Goal: Task Accomplishment & Management: Manage account settings

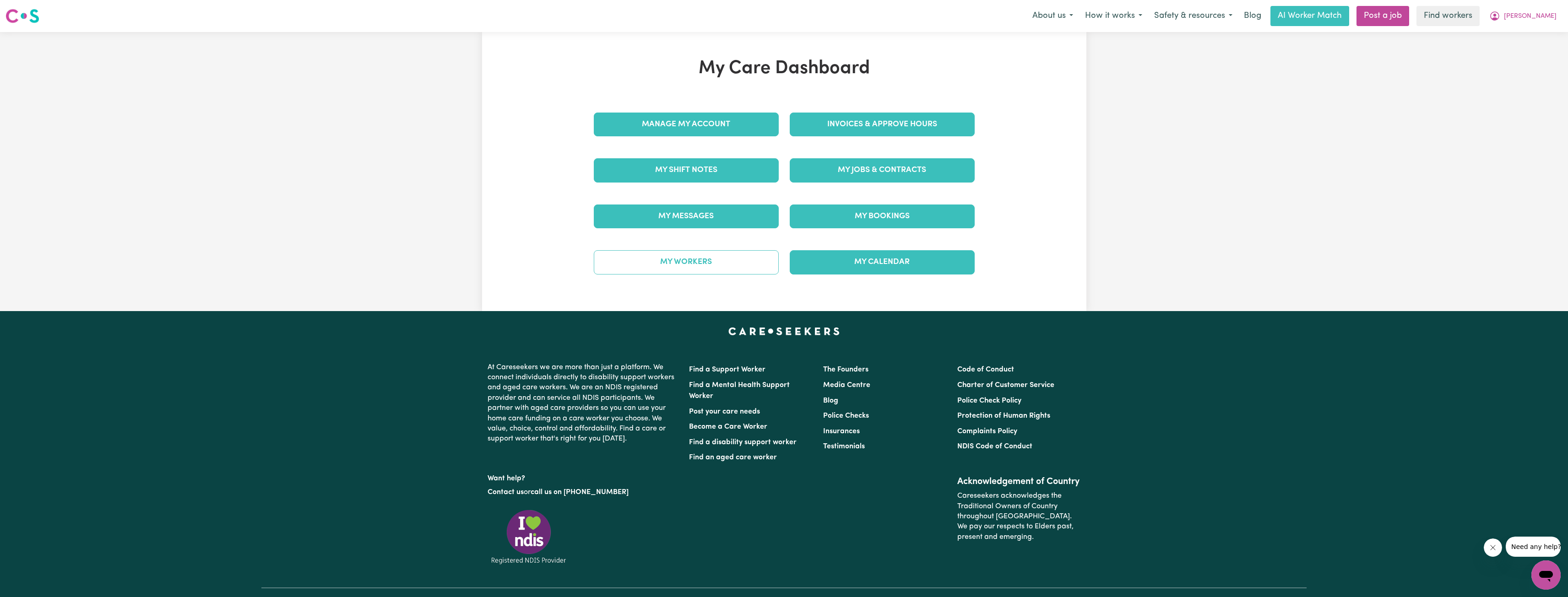
click at [719, 269] on link "My Workers" at bounding box center [686, 262] width 185 height 24
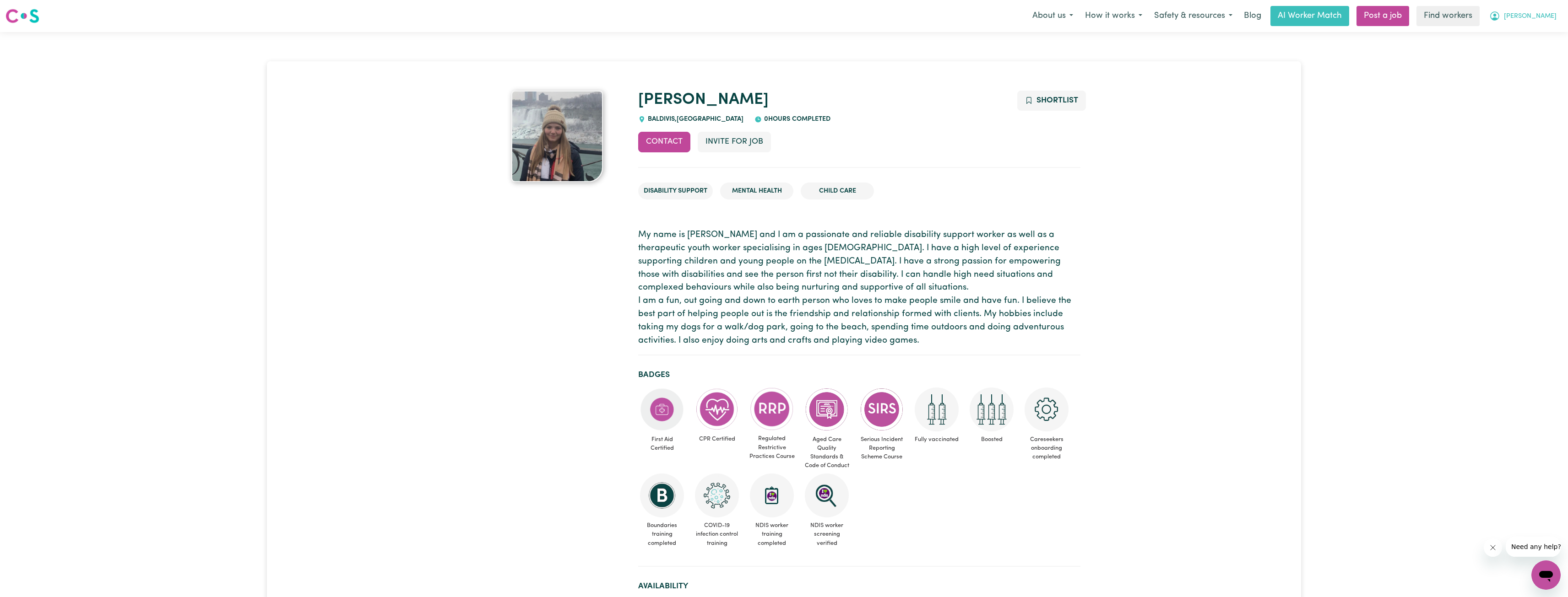
click at [1532, 17] on span "[PERSON_NAME]" at bounding box center [1530, 16] width 53 height 10
click at [1514, 35] on link "My Dashboard" at bounding box center [1526, 35] width 72 height 17
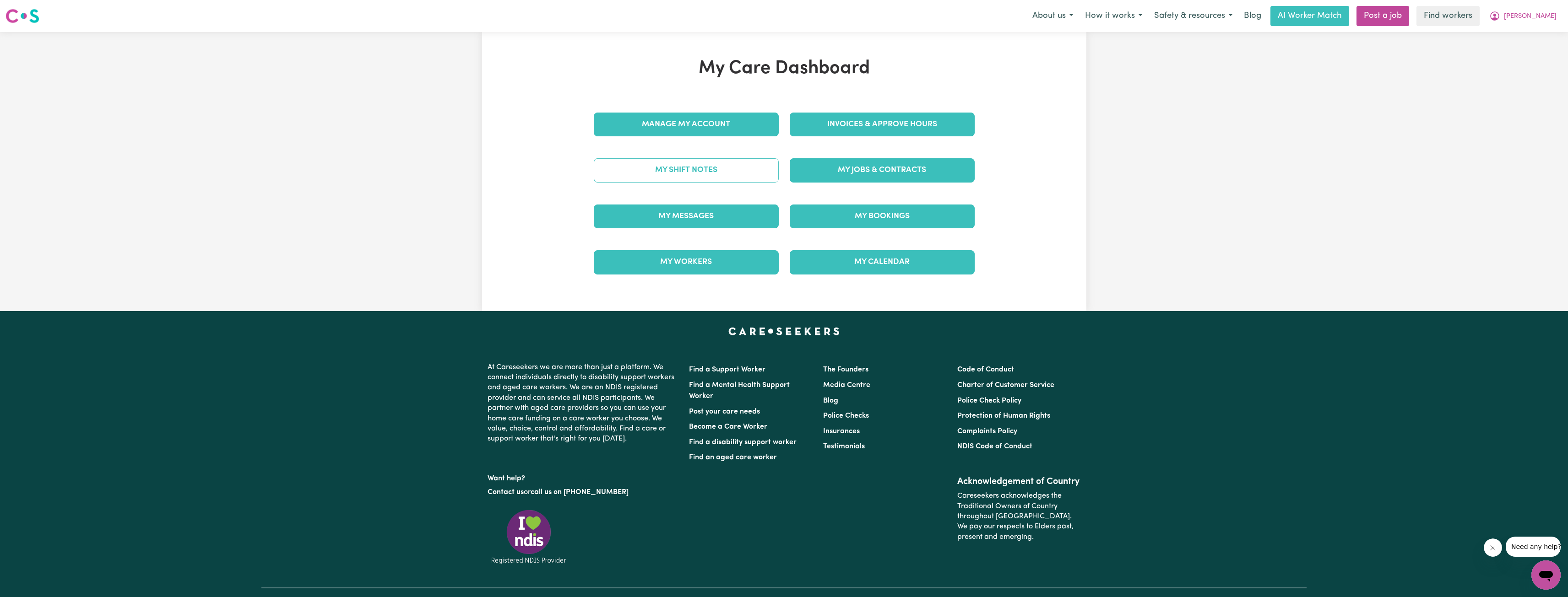
click at [708, 172] on link "My Shift Notes" at bounding box center [686, 170] width 185 height 24
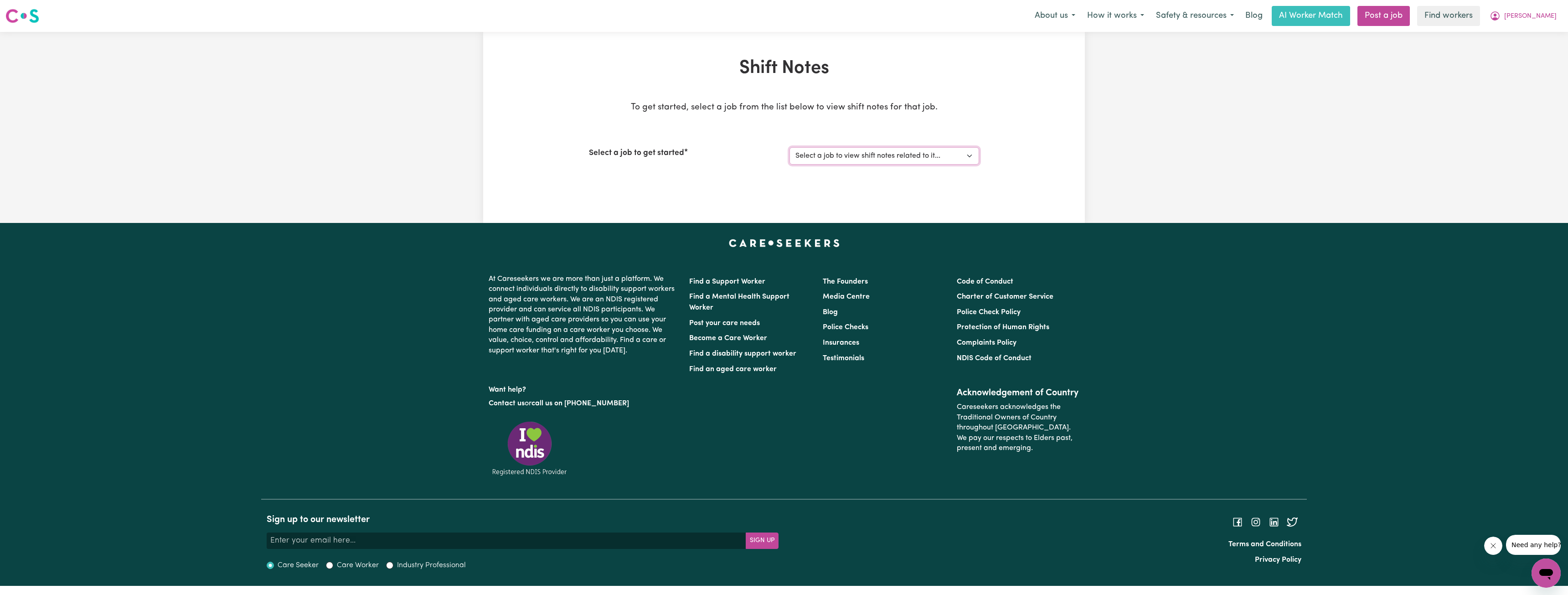
click at [803, 161] on select "Select a job to view shift notes related to it... (Overnight) Support Worker Ne…" at bounding box center [884, 156] width 190 height 17
click at [789, 147] on select "Select a job to view shift notes related to it... (Overnight) Support Worker Ne…" at bounding box center [884, 156] width 190 height 17
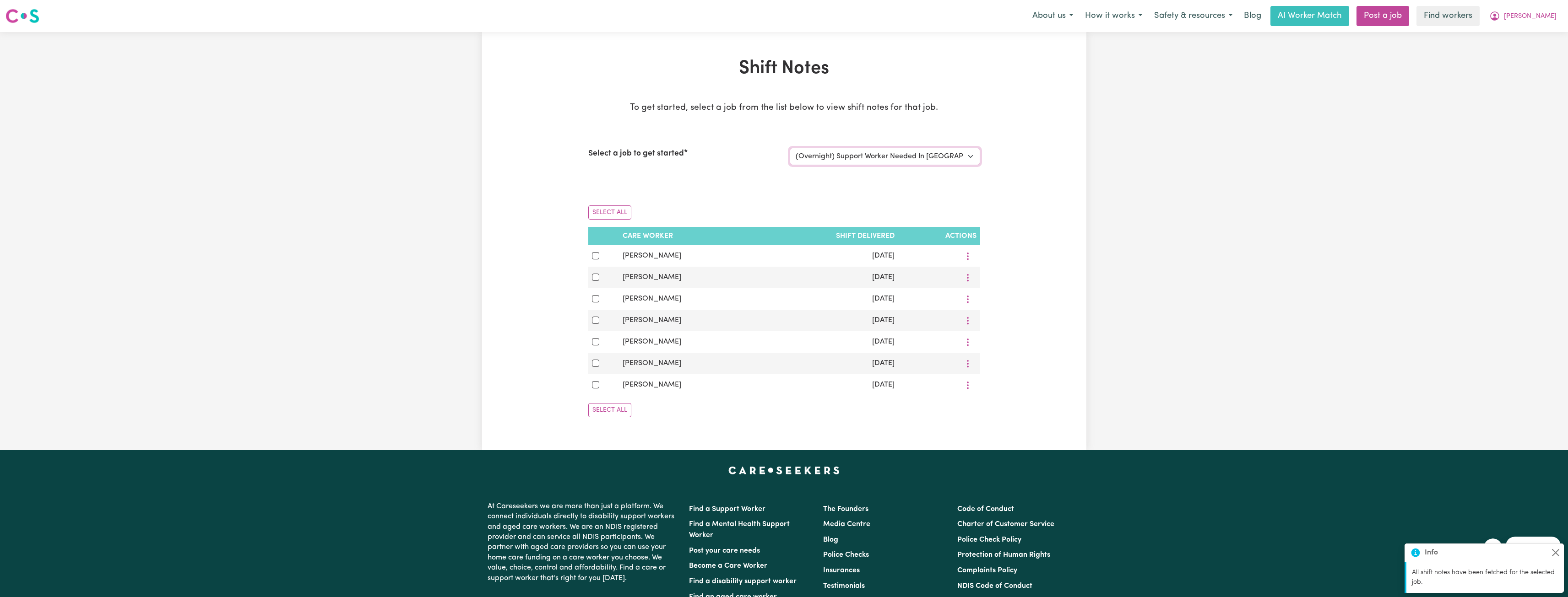
click at [836, 157] on select "Select a job to view shift notes related to it... (Overnight) Support Worker Ne…" at bounding box center [885, 156] width 191 height 17
click at [790, 148] on select "Select a job to view shift notes related to it... (Overnight) Support Worker Ne…" at bounding box center [885, 156] width 191 height 17
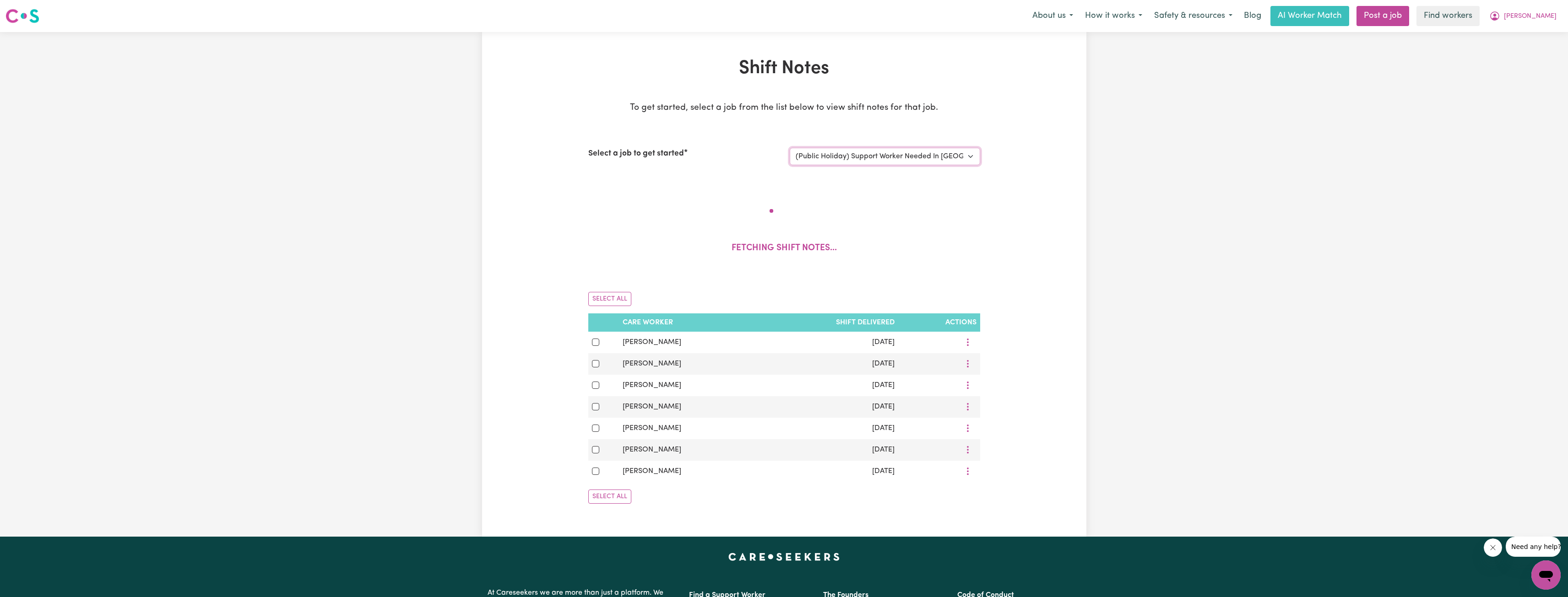
click at [851, 163] on select "Select a job to view shift notes related to it... (Overnight) Support Worker Ne…" at bounding box center [885, 156] width 191 height 17
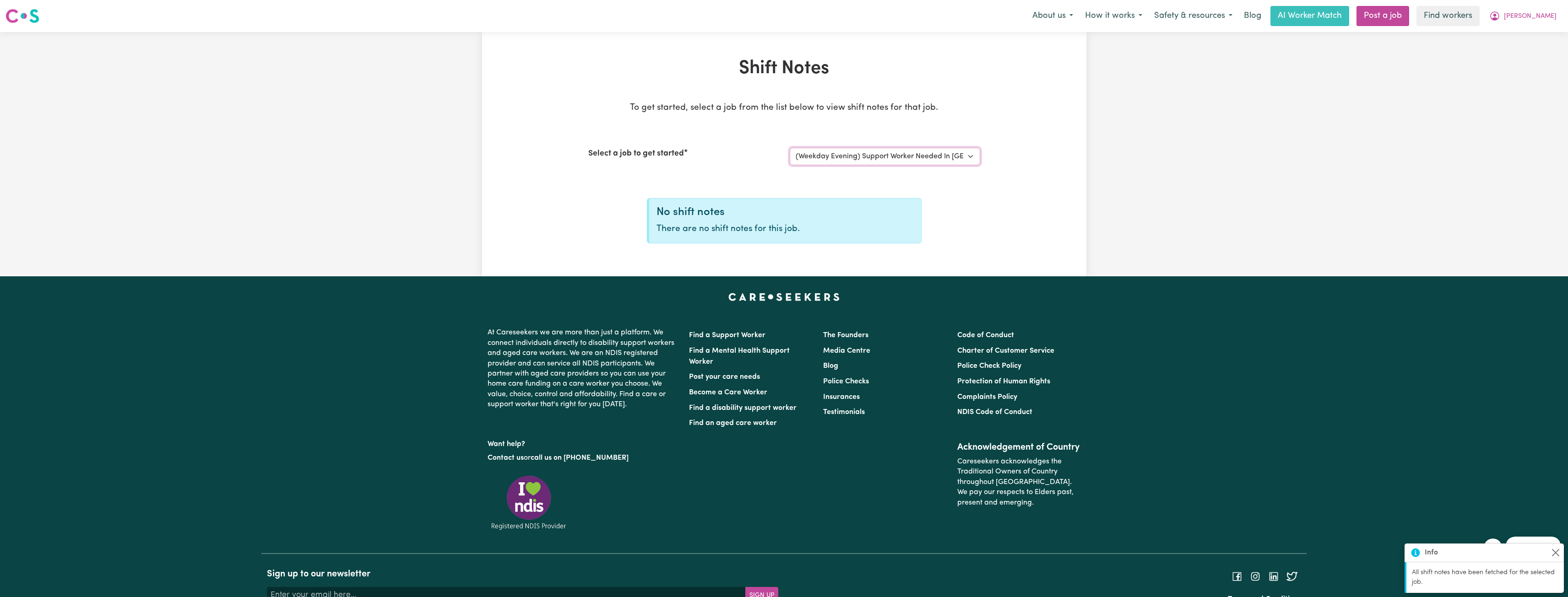
click at [790, 148] on select "Select a job to view shift notes related to it... (Overnight) Support Worker Ne…" at bounding box center [885, 156] width 191 height 17
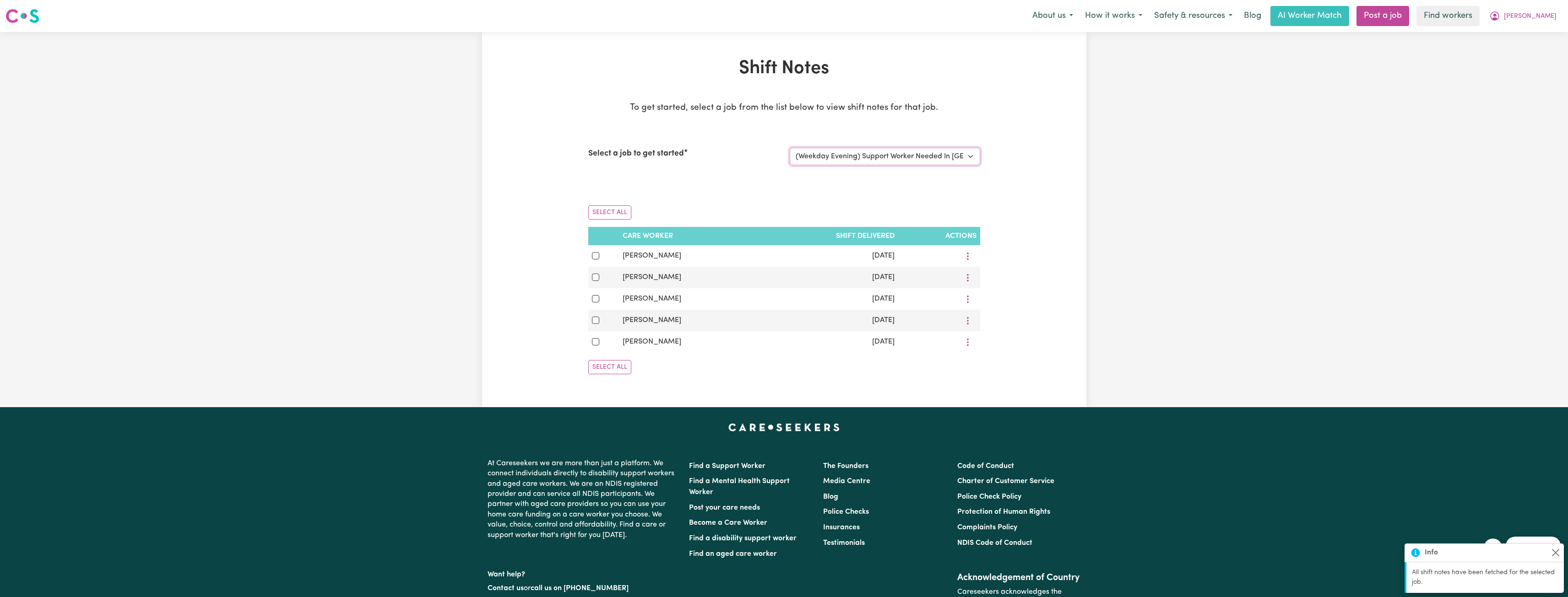
click at [901, 157] on select "Select a job to view shift notes related to it... (Overnight) Support Worker Ne…" at bounding box center [885, 156] width 191 height 17
click at [790, 148] on select "Select a job to view shift notes related to it... (Overnight) Support Worker Ne…" at bounding box center [885, 156] width 191 height 17
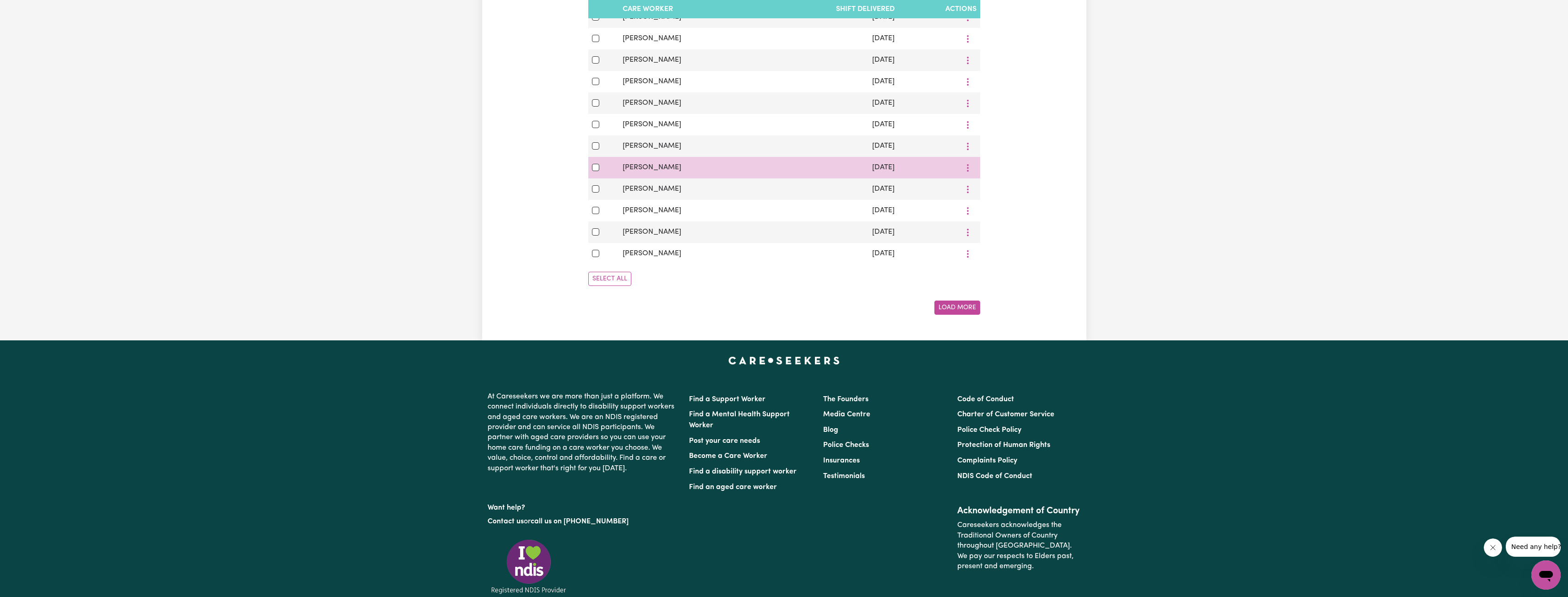
scroll to position [458, 0]
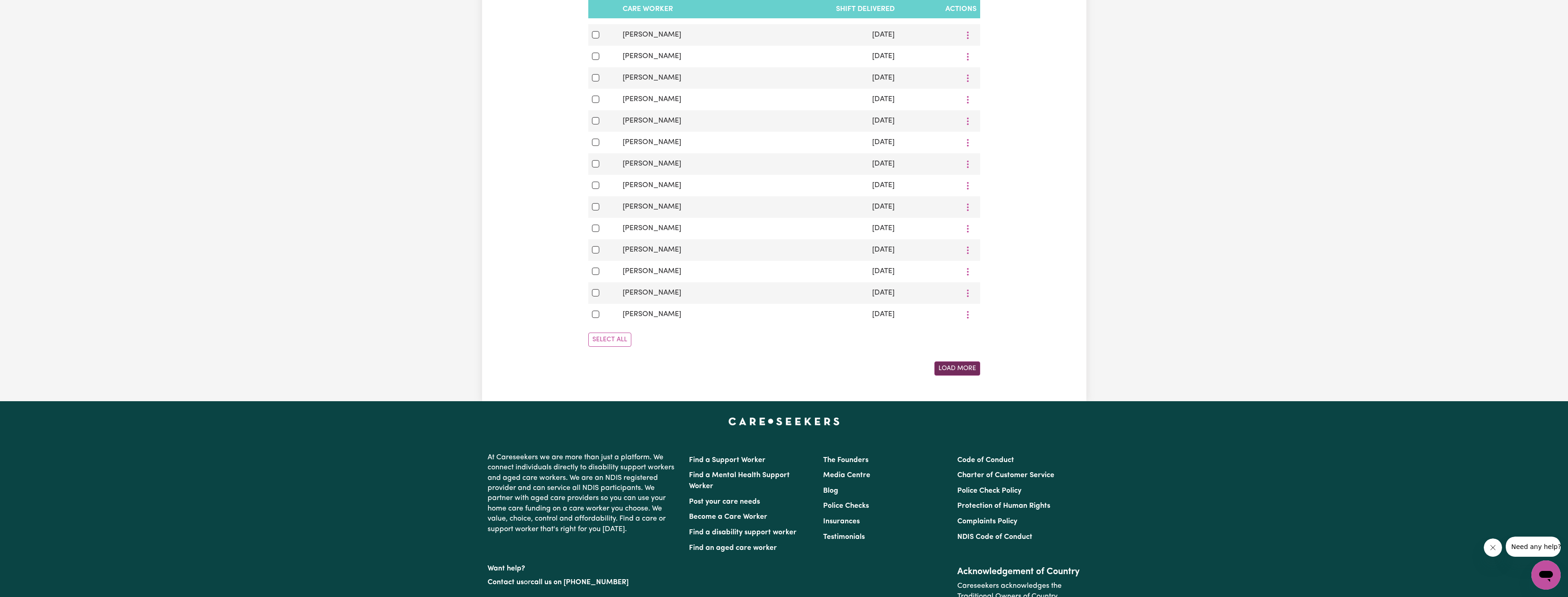
click at [945, 373] on button "Load More" at bounding box center [957, 368] width 46 height 14
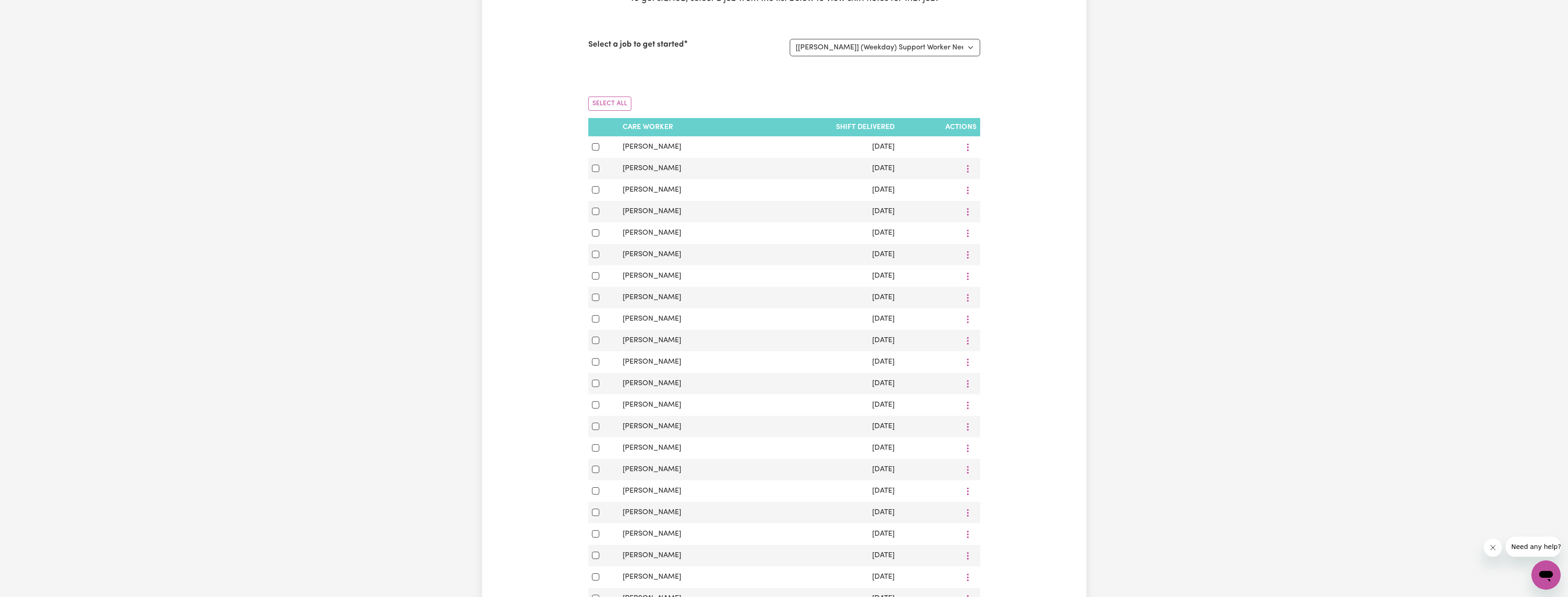
scroll to position [0, 0]
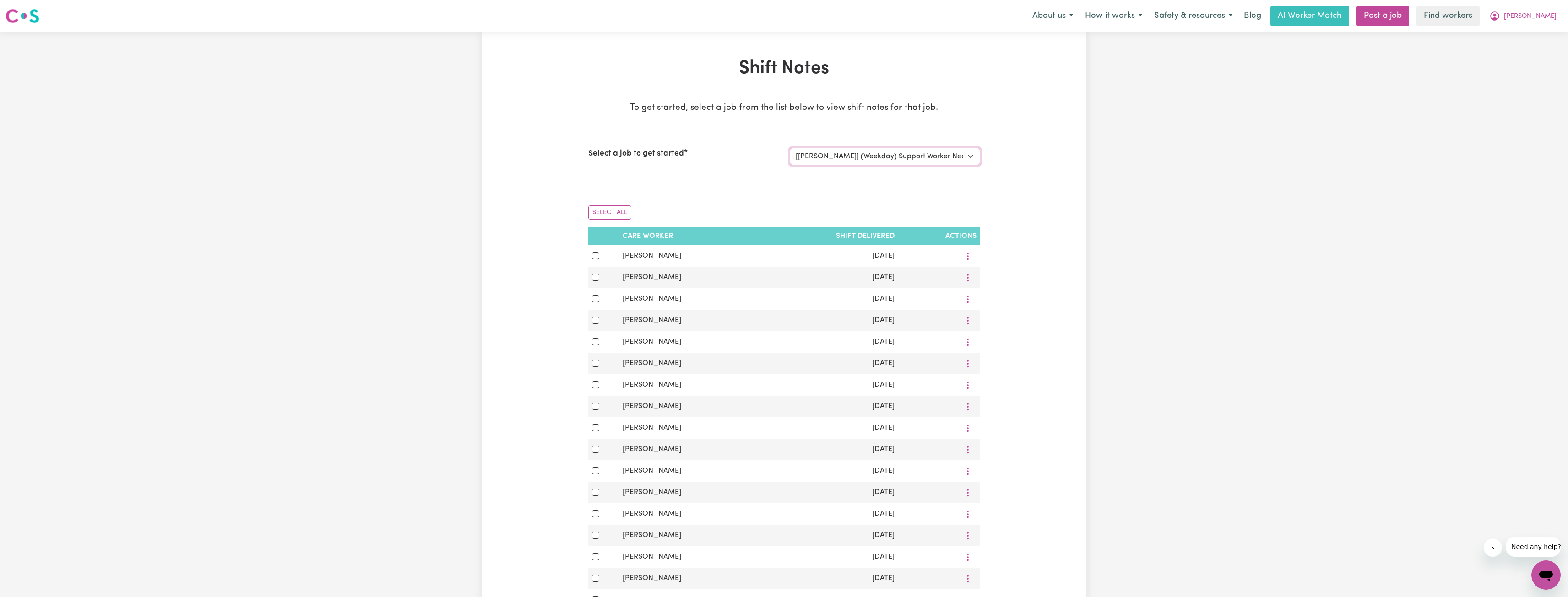
click at [929, 163] on select "Select a job to view shift notes related to it... (Overnight) Support Worker Ne…" at bounding box center [885, 156] width 191 height 17
select select "13925"
click at [790, 148] on select "Select a job to view shift notes related to it... (Overnight) Support Worker Ne…" at bounding box center [885, 156] width 191 height 17
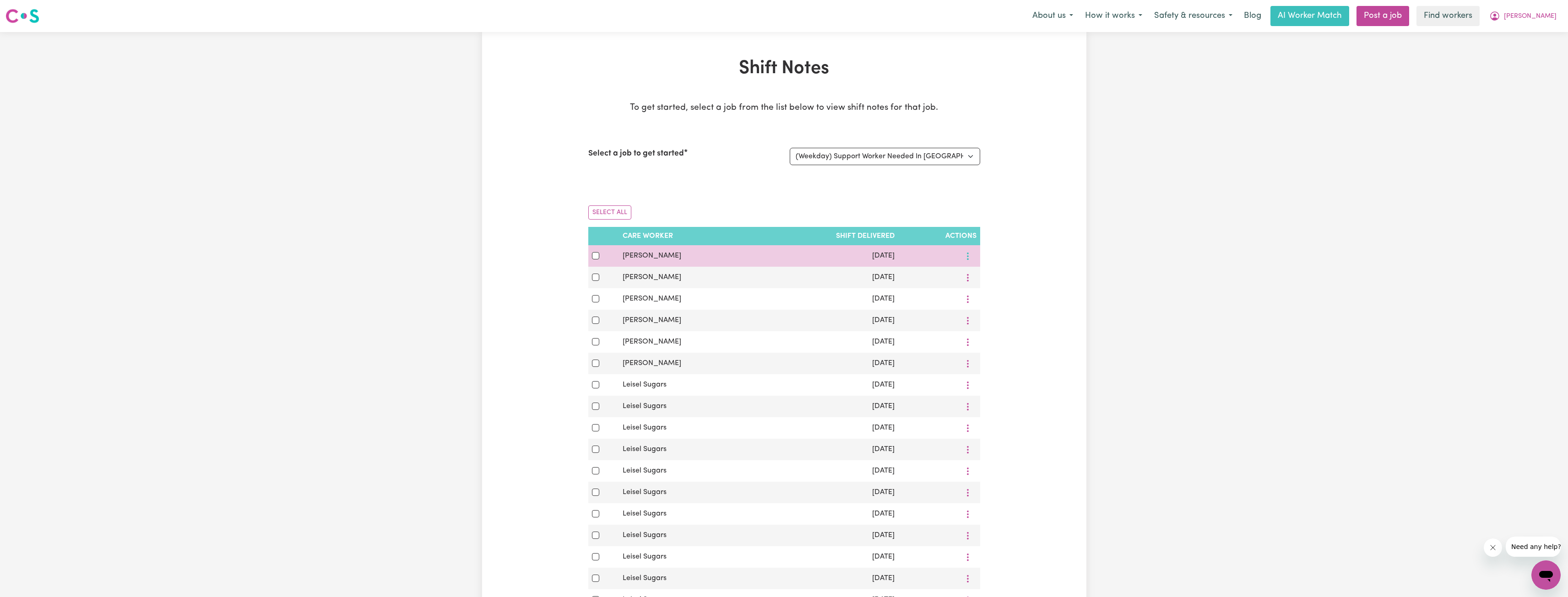
click at [973, 258] on button "More options" at bounding box center [968, 255] width 17 height 14
click at [981, 274] on span "View Shift Note" at bounding box center [1006, 278] width 50 height 7
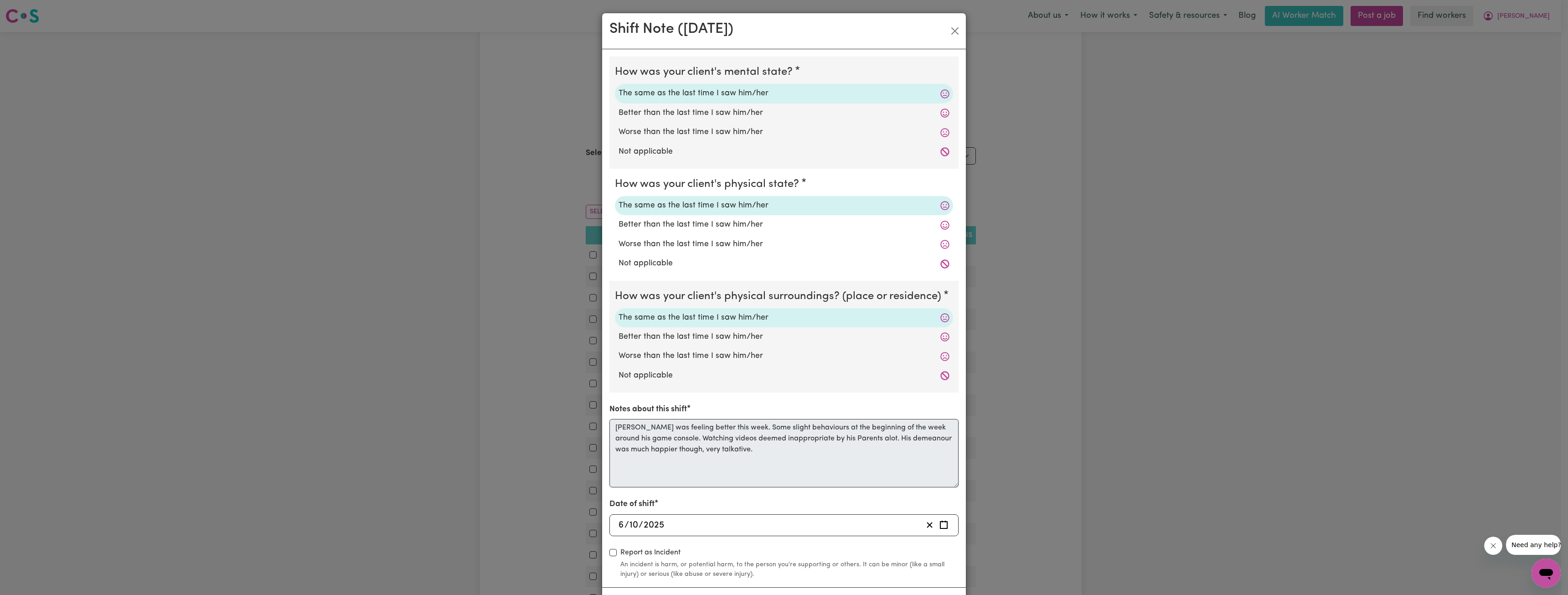
click at [943, 30] on div "Shift Note ( 6 Oct, 2025 )" at bounding box center [784, 31] width 364 height 36
click at [950, 30] on button "Close" at bounding box center [955, 31] width 15 height 15
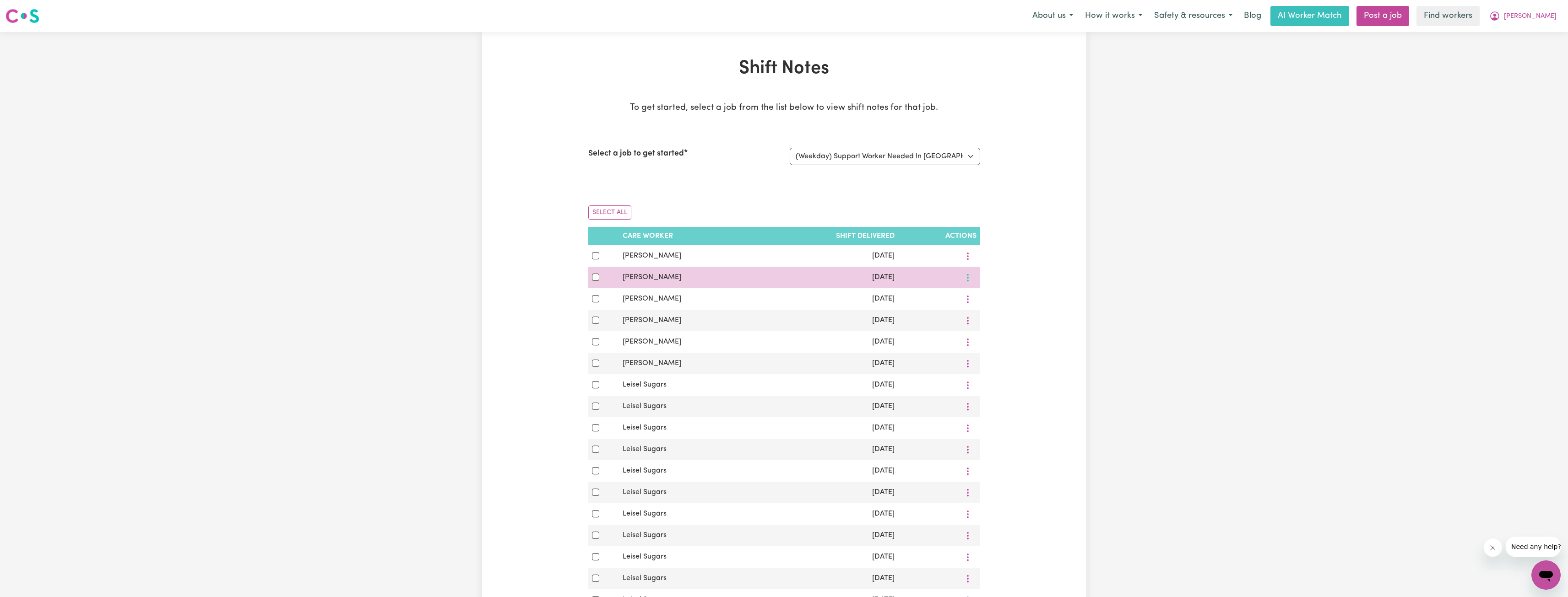
click at [967, 277] on icon "More options" at bounding box center [968, 277] width 9 height 9
click at [1021, 236] on div "Shift Notes To get started, select a job from the list below to view shift note…" at bounding box center [784, 445] width 604 height 775
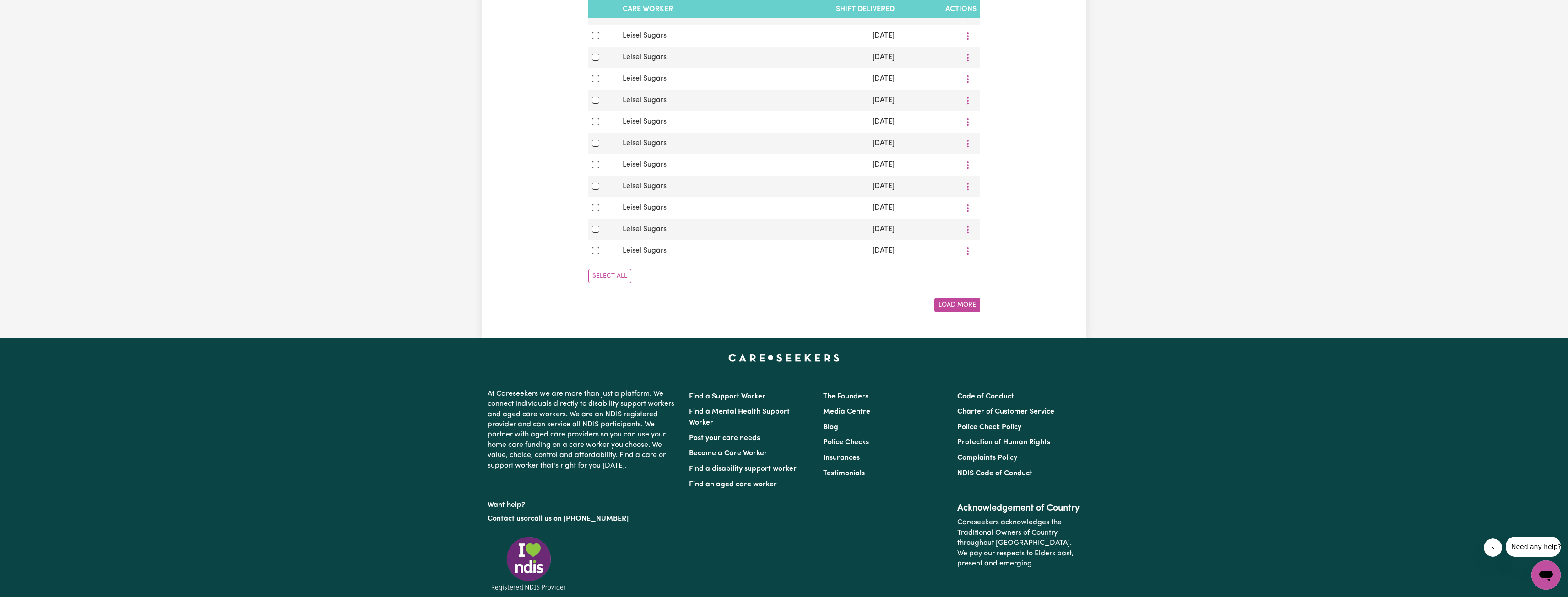
scroll to position [635, 0]
